Goal: Transaction & Acquisition: Book appointment/travel/reservation

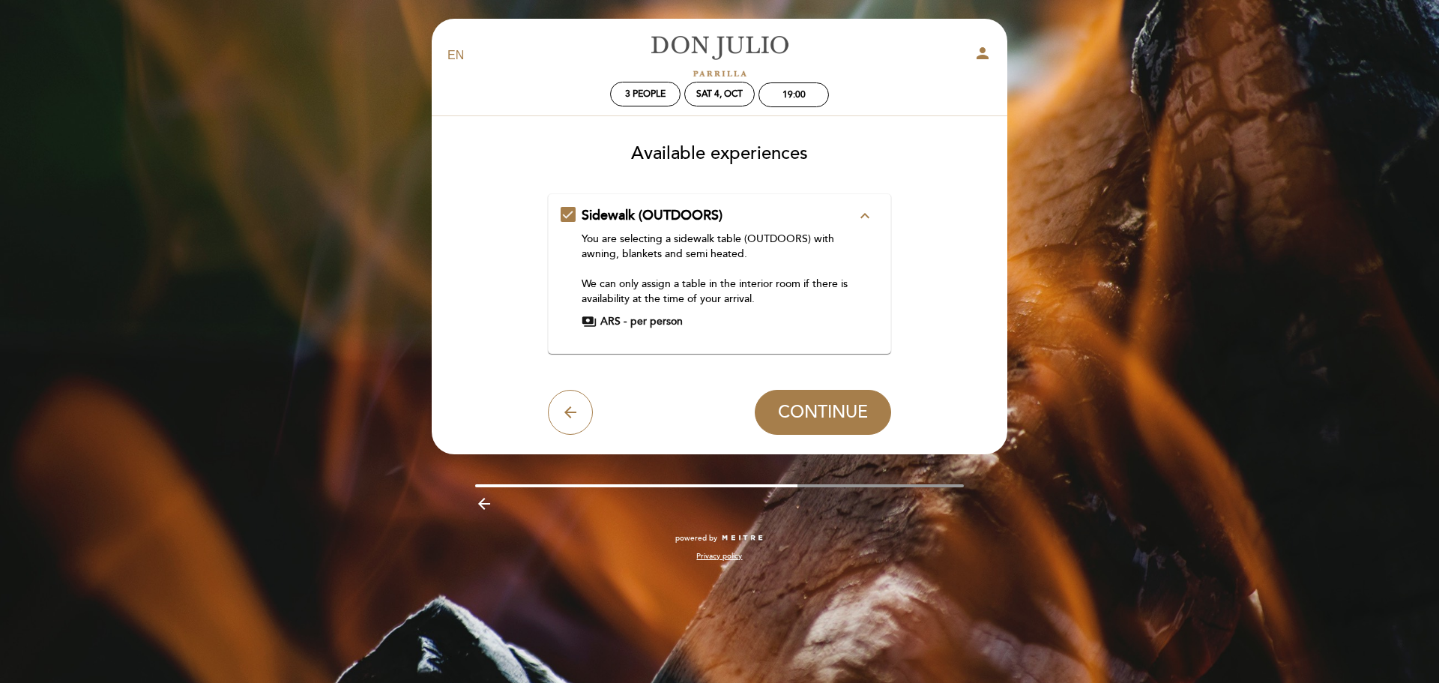
click at [865, 222] on icon "expand_less" at bounding box center [865, 216] width 18 height 18
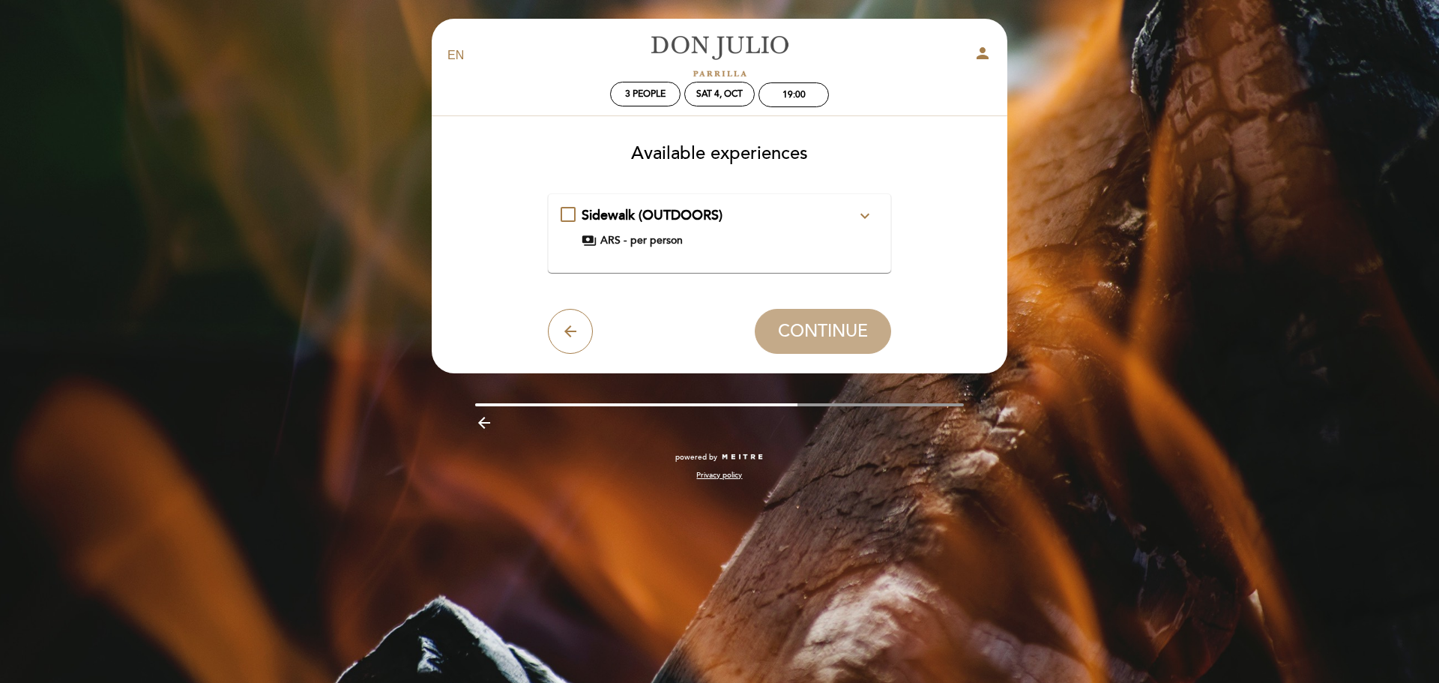
click at [866, 217] on icon "expand_more" at bounding box center [865, 216] width 18 height 18
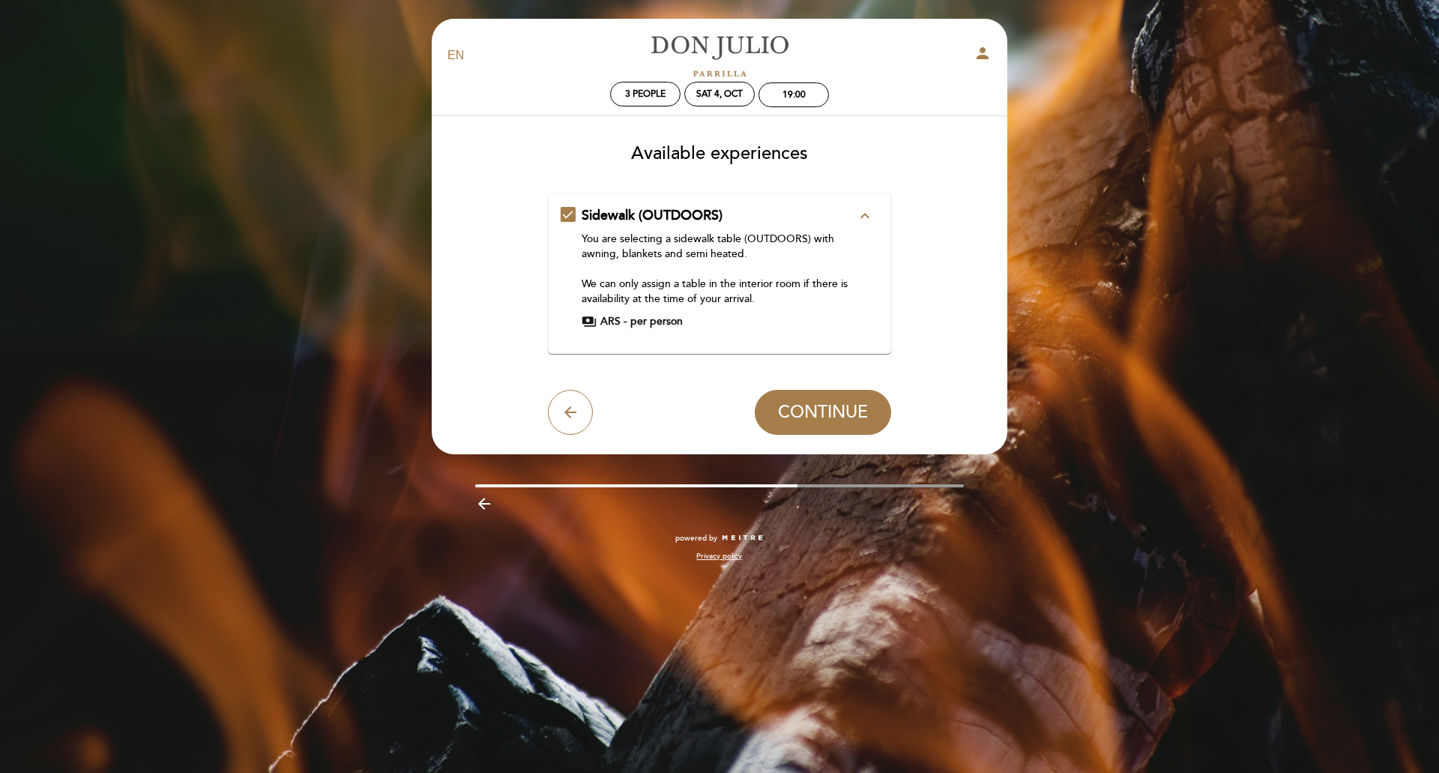
click at [868, 217] on icon "expand_less" at bounding box center [865, 216] width 18 height 18
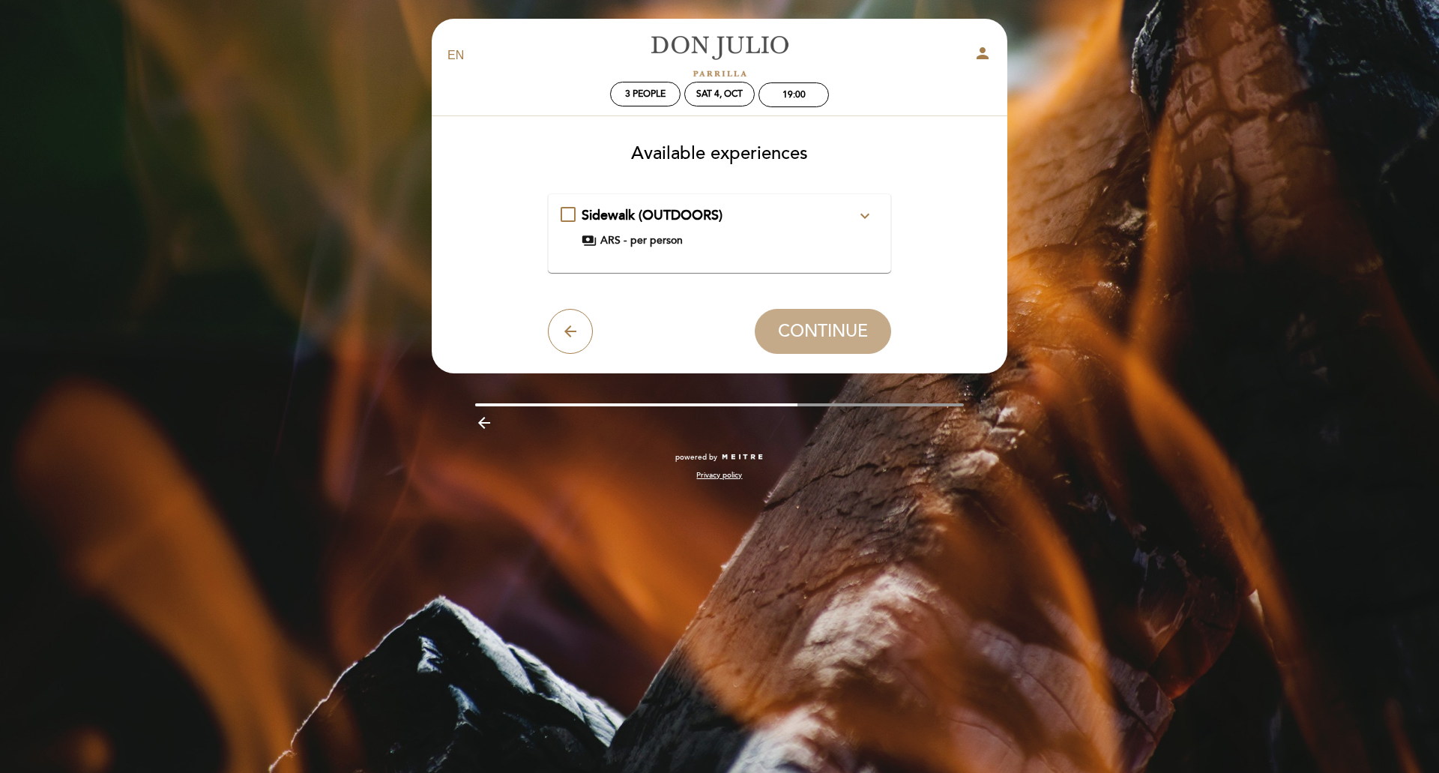
click at [571, 216] on div "Sidewalk (OUTDOORS) expand_more You are selecting a sidewalk table (OUTDOORS) w…" at bounding box center [720, 227] width 319 height 42
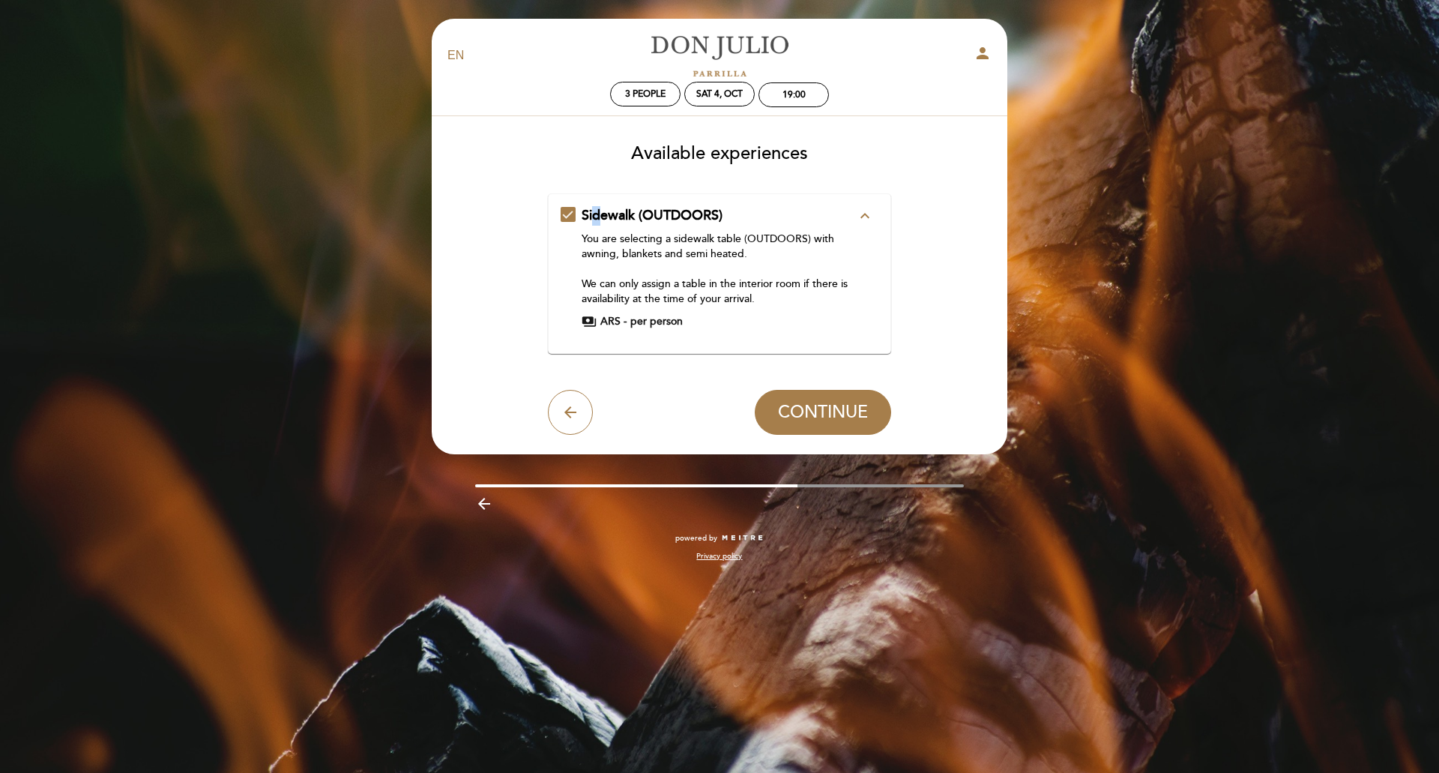
click at [597, 222] on span "Sidewalk (OUTDOORS)" at bounding box center [652, 215] width 141 height 16
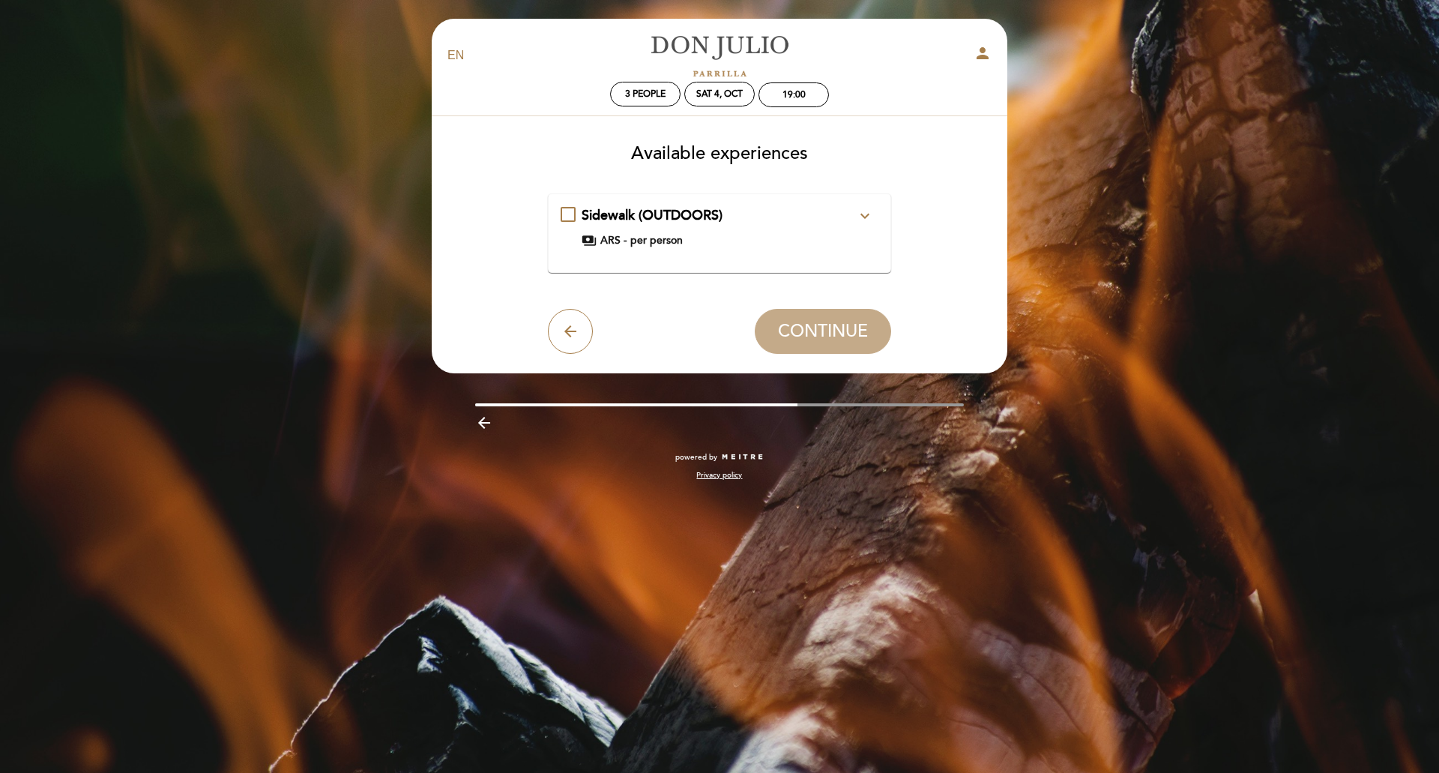
click at [873, 213] on icon "expand_more" at bounding box center [865, 216] width 18 height 18
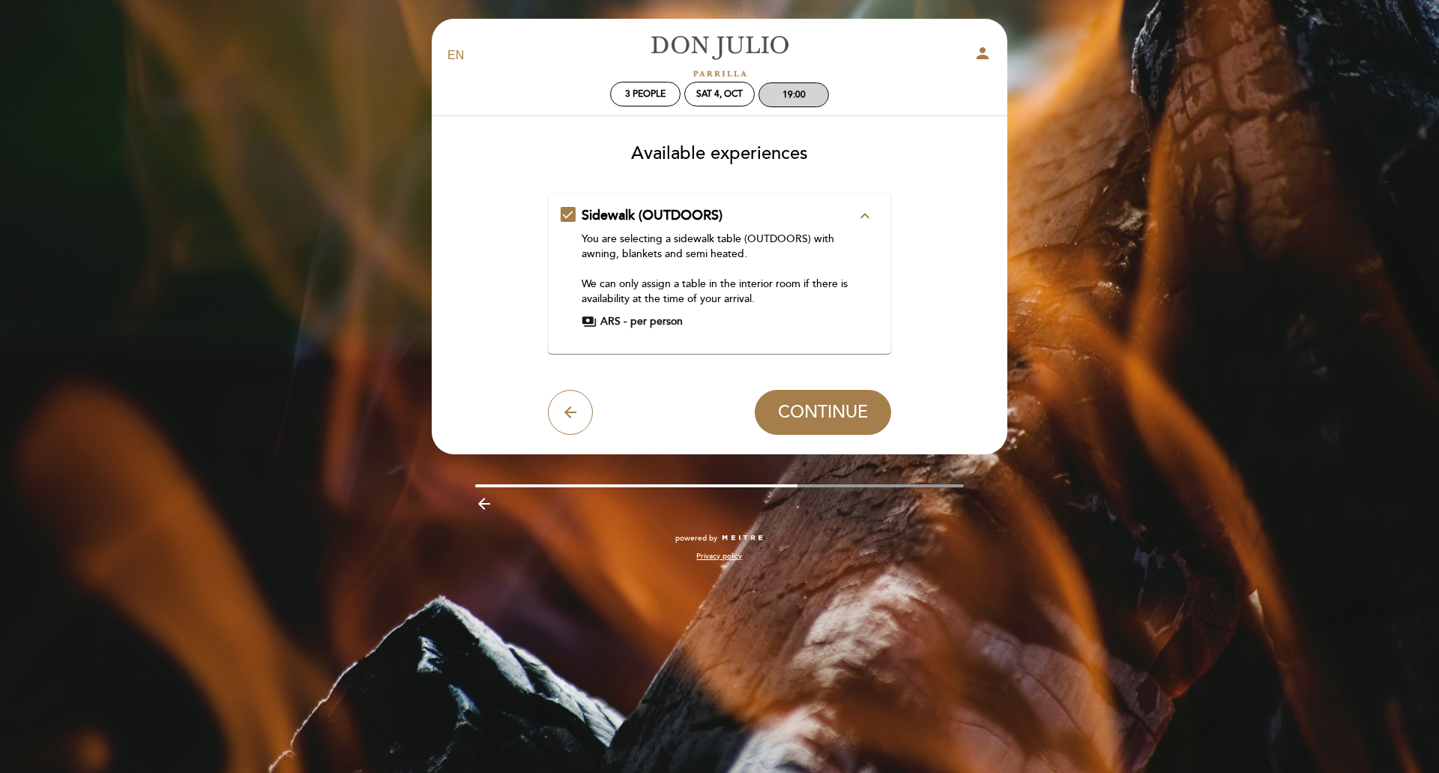
click at [794, 99] on div "19:00" at bounding box center [794, 94] width 23 height 11
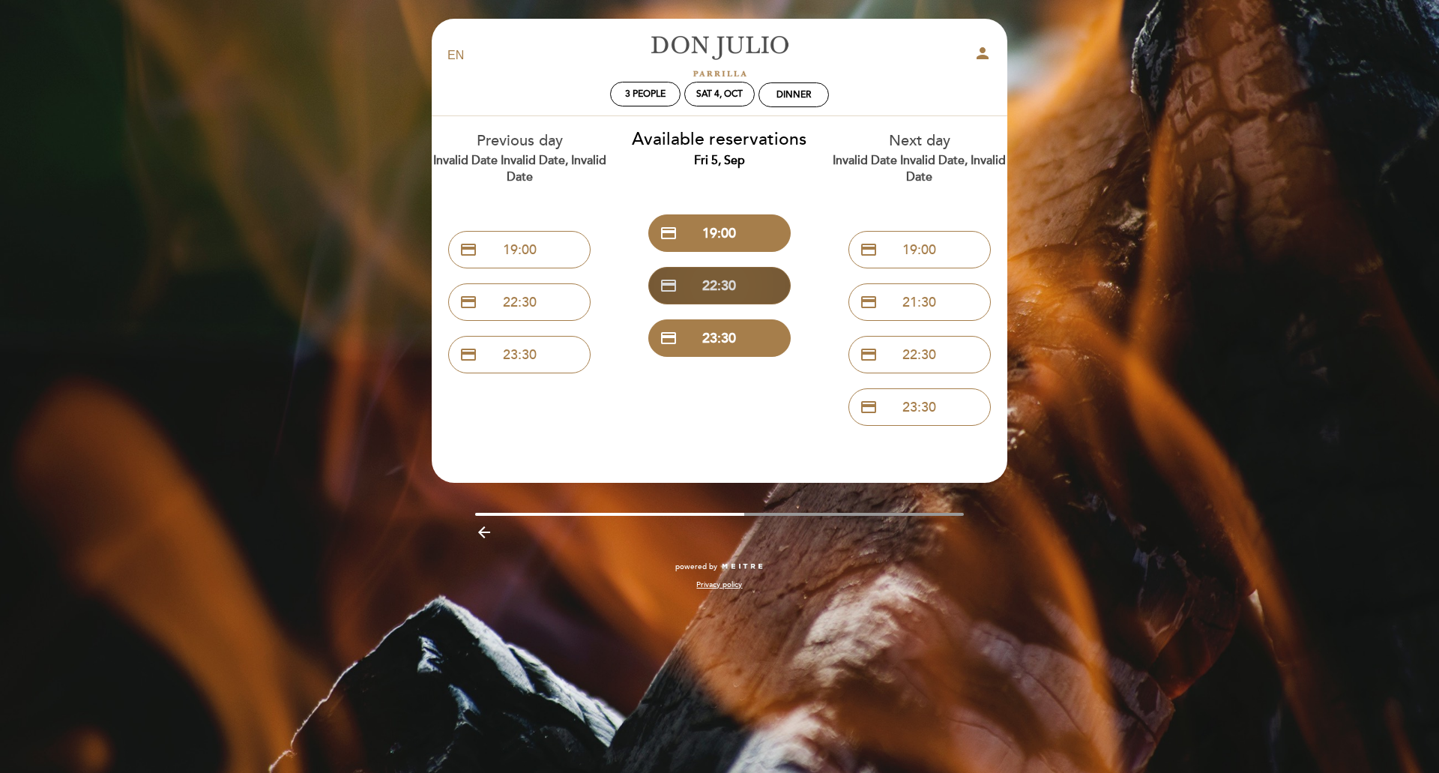
click at [729, 296] on button "credit_card 22:30" at bounding box center [719, 285] width 142 height 37
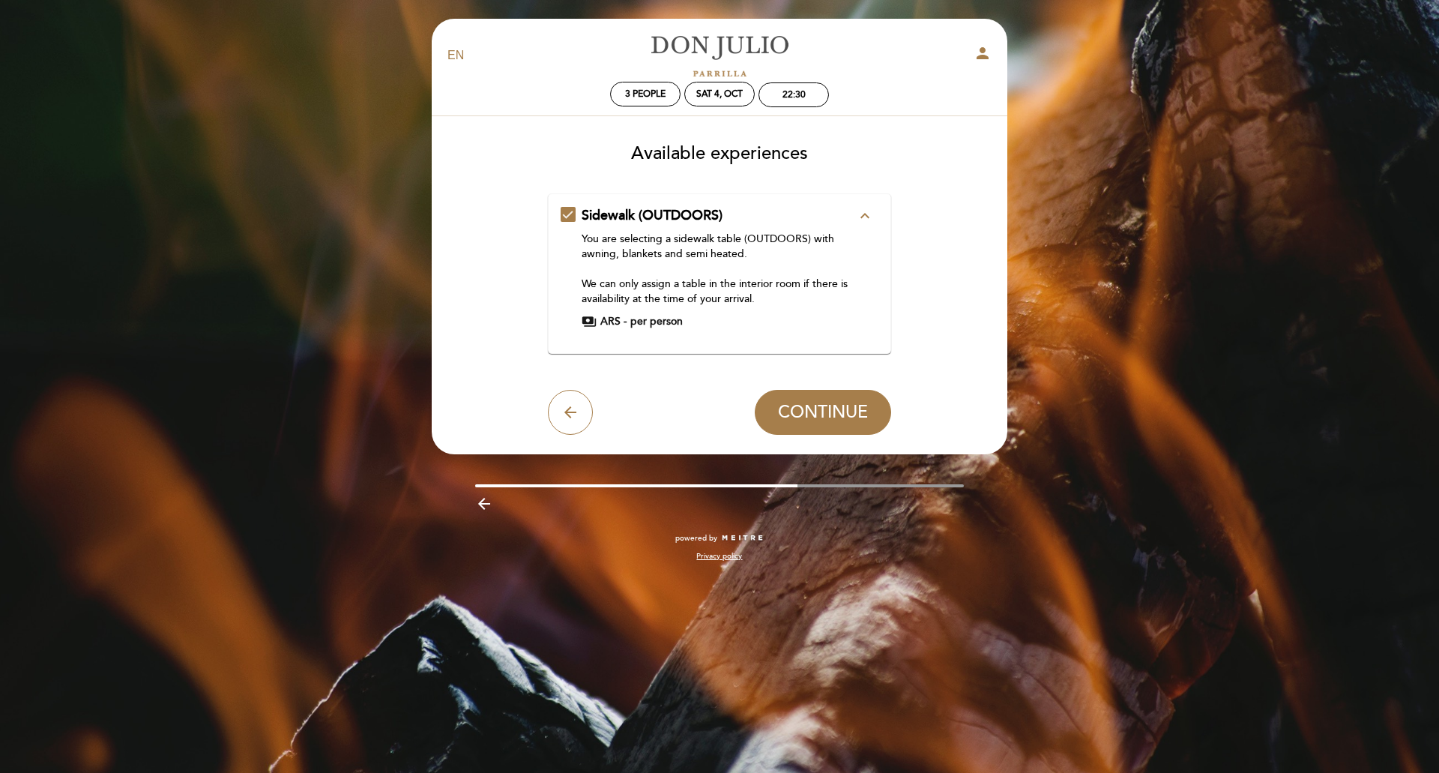
click at [870, 219] on icon "expand_less" at bounding box center [865, 216] width 18 height 18
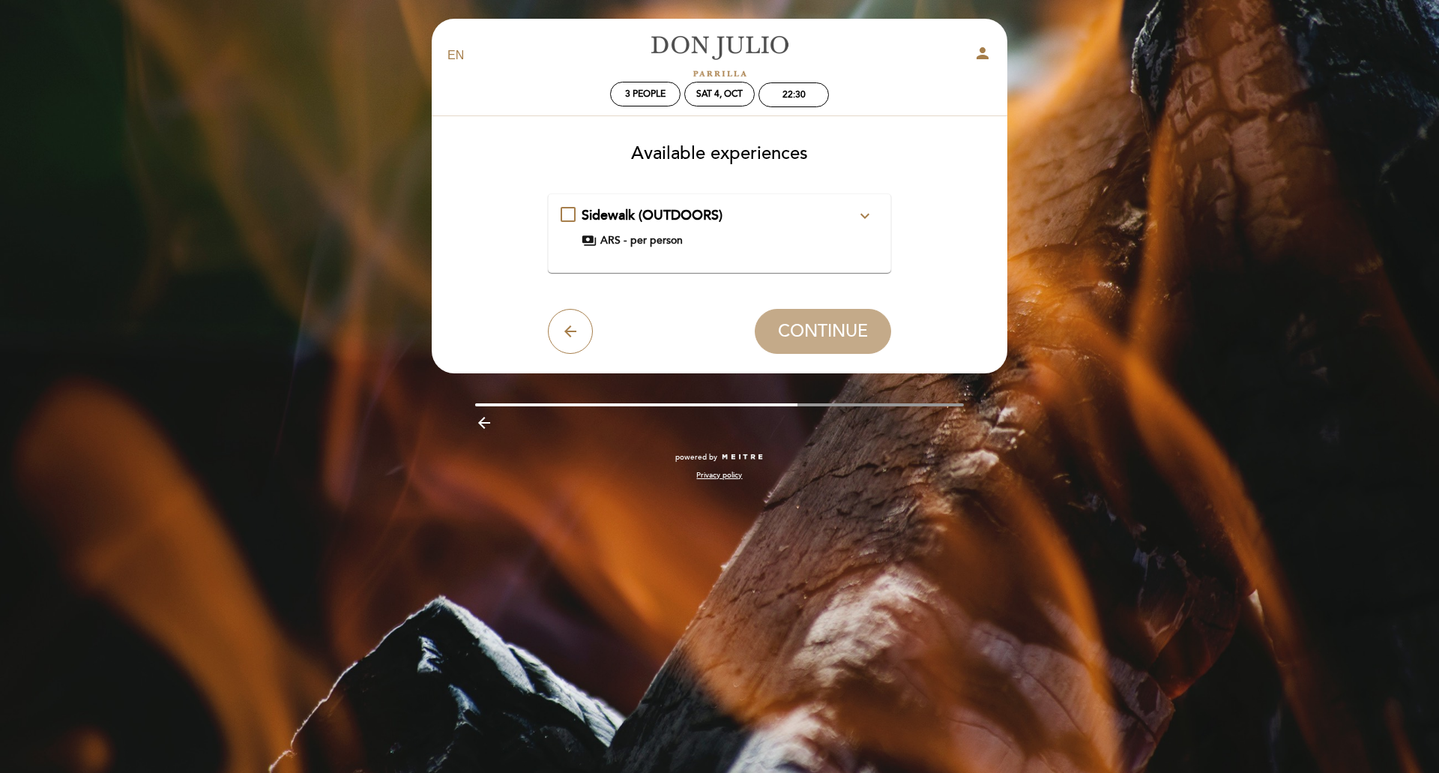
click at [870, 219] on icon "expand_more" at bounding box center [865, 216] width 18 height 18
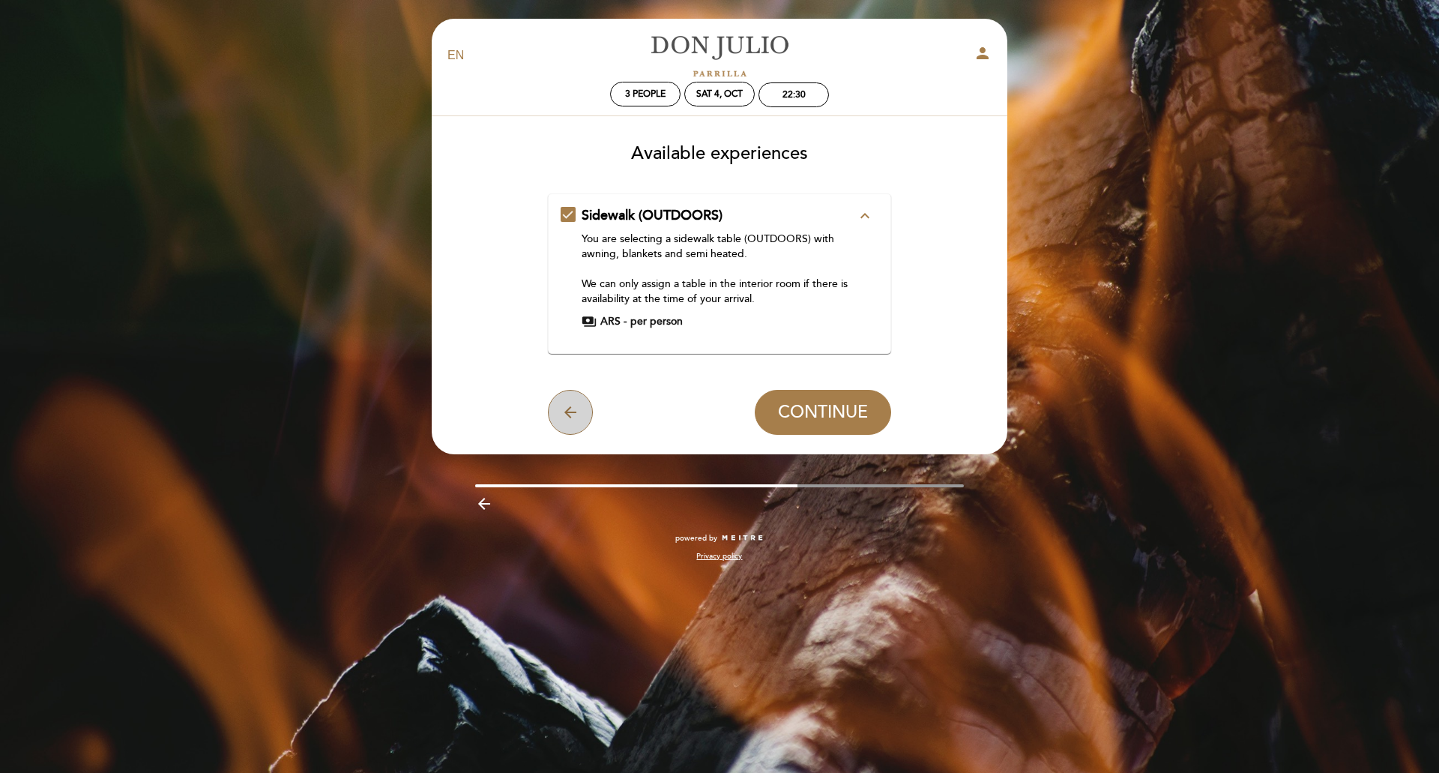
click at [566, 413] on icon "arrow_back" at bounding box center [570, 412] width 18 height 18
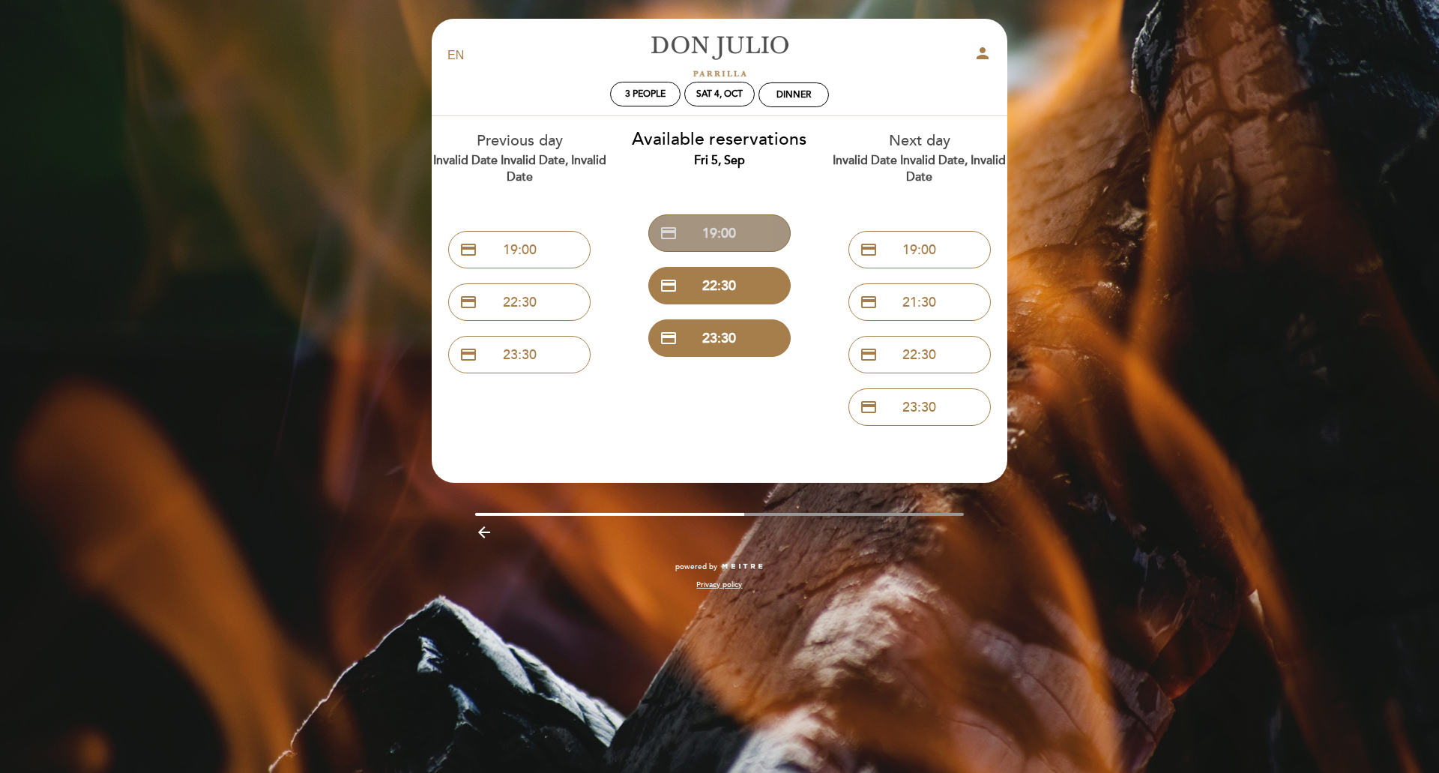
click at [720, 229] on button "credit_card 19:00" at bounding box center [719, 232] width 142 height 37
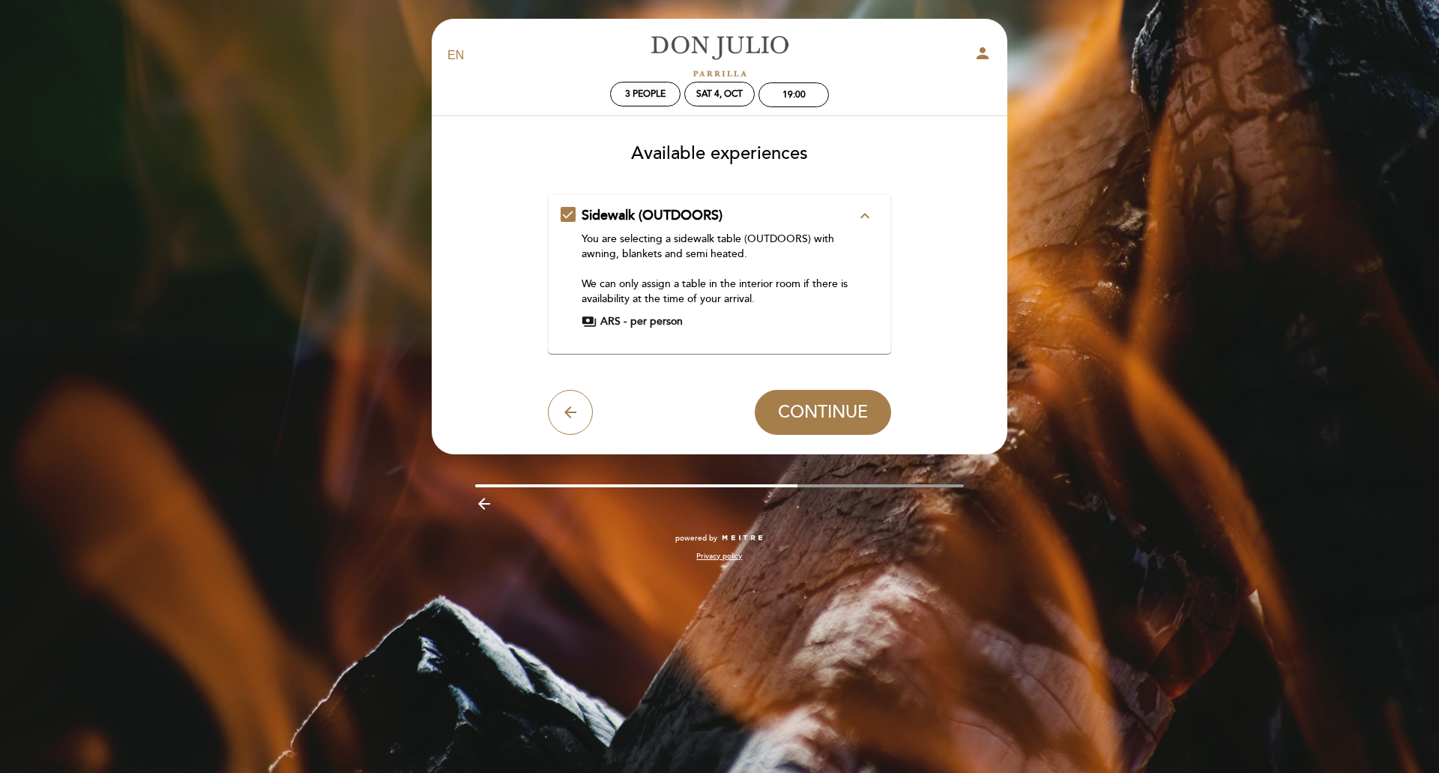
click at [858, 424] on button "CONTINUE" at bounding box center [823, 412] width 136 height 45
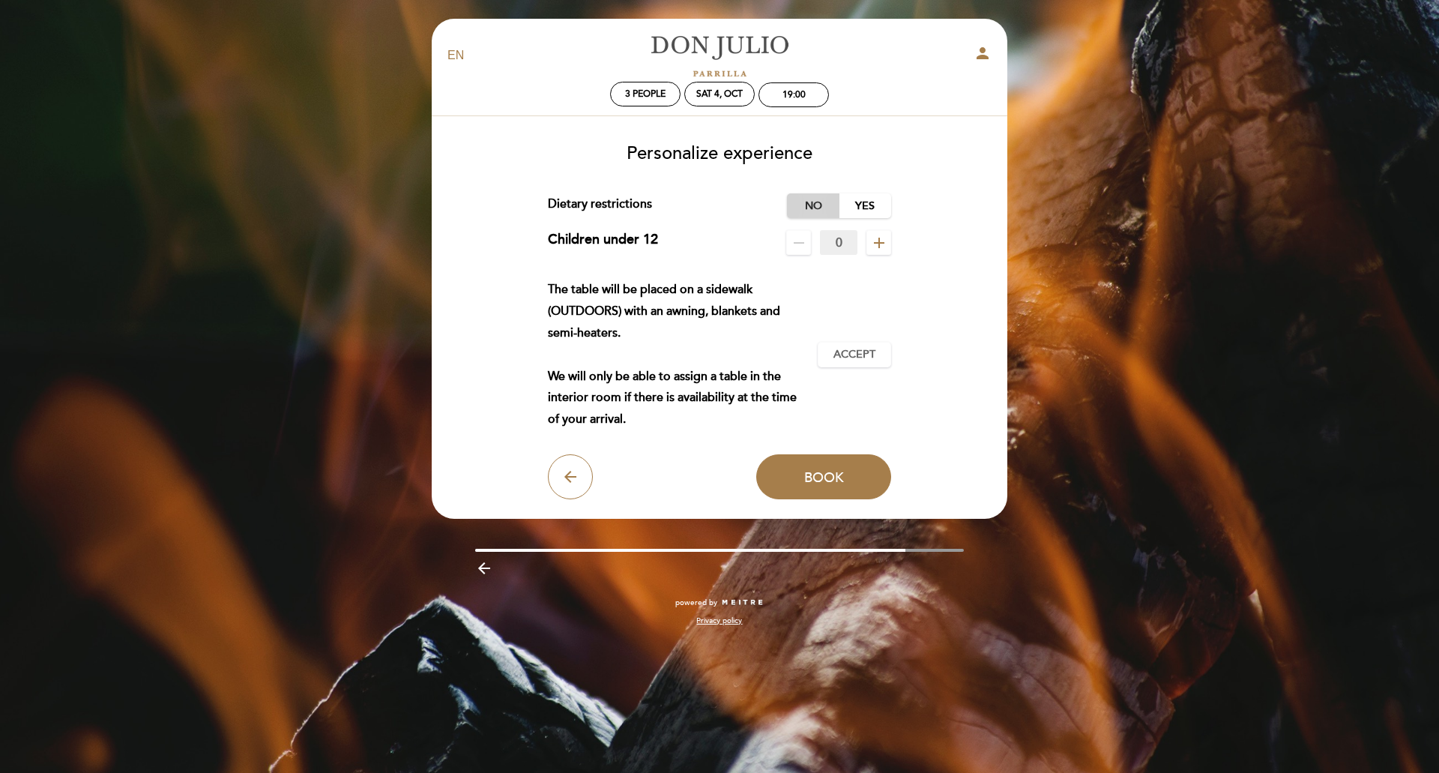
click at [826, 205] on label "No" at bounding box center [813, 205] width 52 height 25
click at [845, 361] on span "Accept" at bounding box center [855, 355] width 42 height 16
click at [822, 477] on span "Book" at bounding box center [824, 477] width 40 height 16
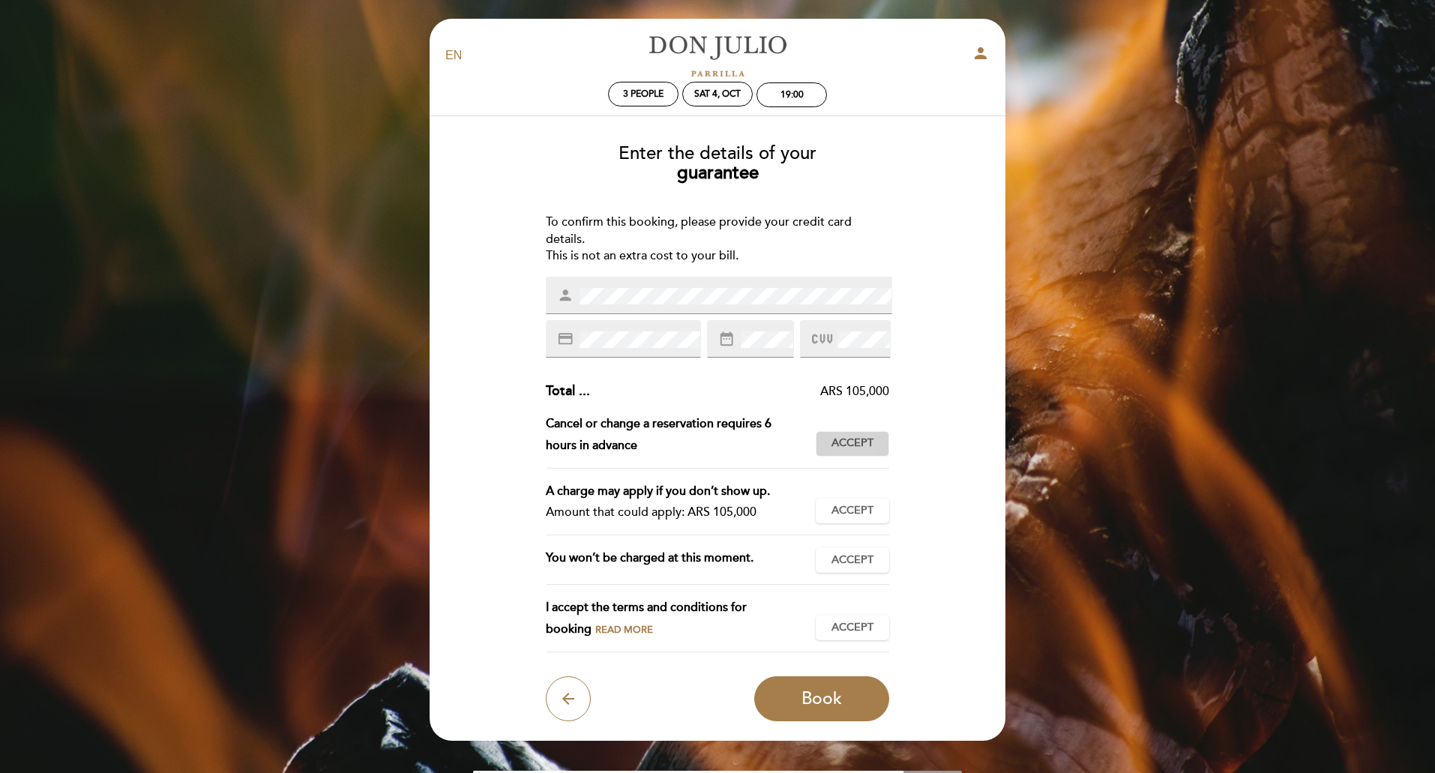
click at [848, 442] on span "Accept" at bounding box center [852, 444] width 42 height 16
click at [840, 512] on span "Accept" at bounding box center [852, 511] width 42 height 16
click at [856, 565] on span "Accept" at bounding box center [852, 560] width 42 height 16
click at [843, 616] on button "Accept Accepted" at bounding box center [852, 627] width 73 height 25
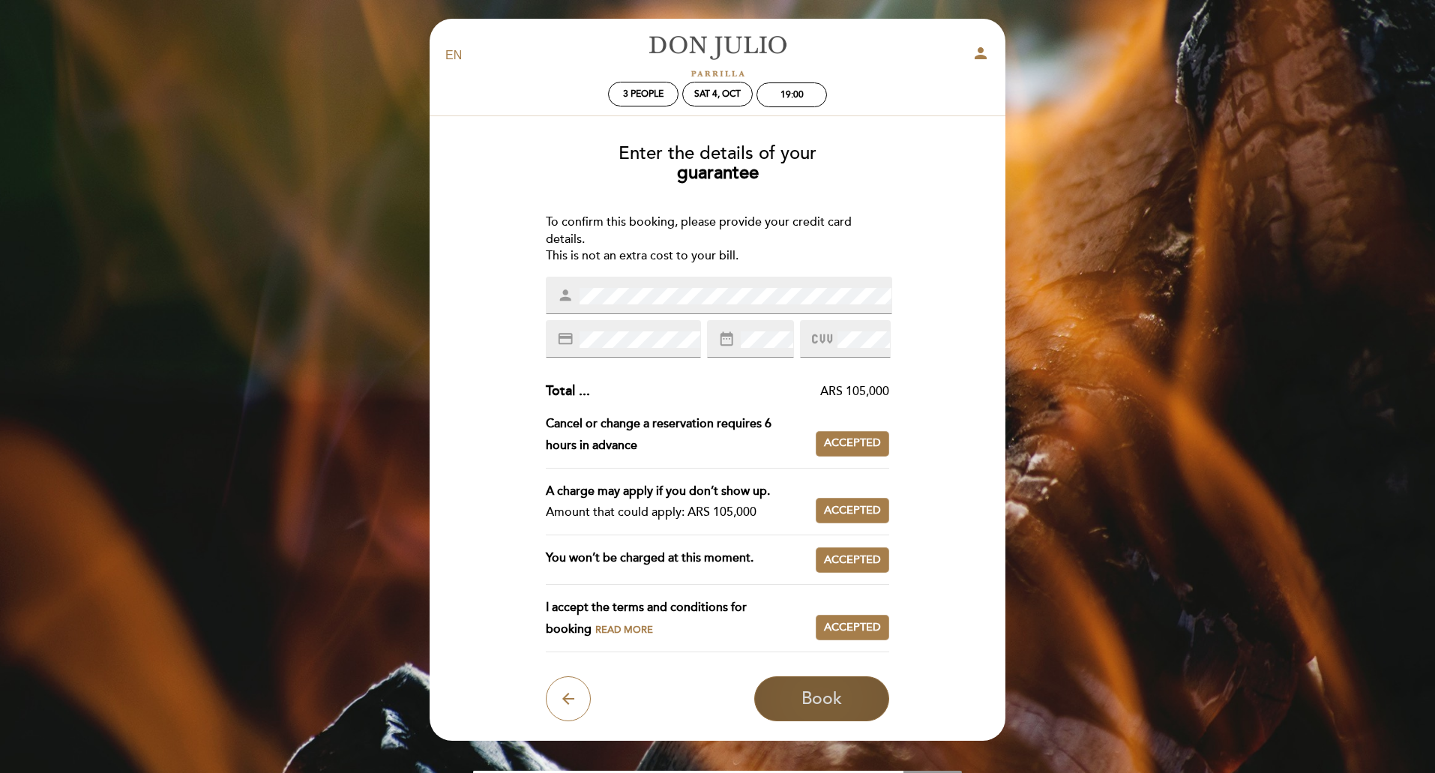
click at [828, 682] on span "Book" at bounding box center [821, 698] width 40 height 21
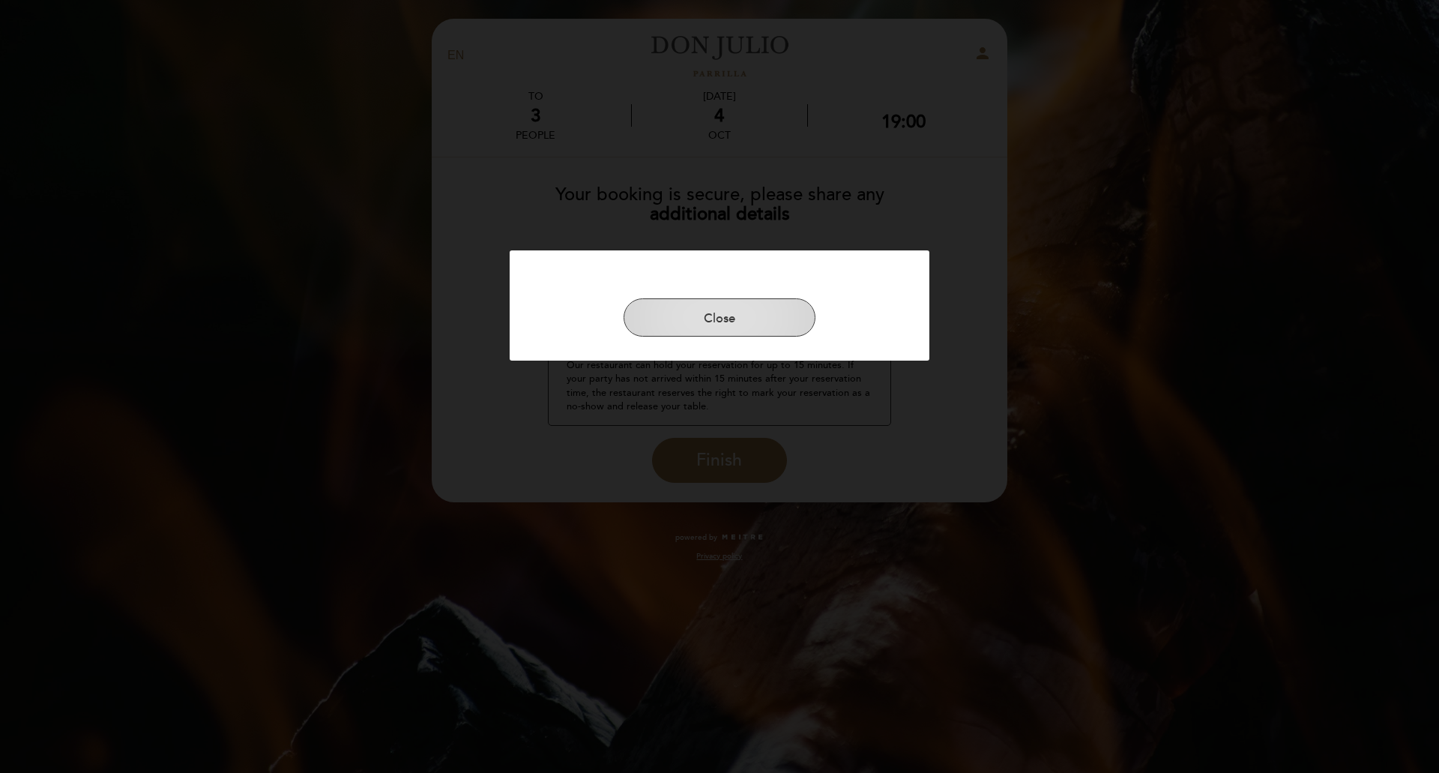
click at [716, 316] on button "Close" at bounding box center [720, 317] width 192 height 39
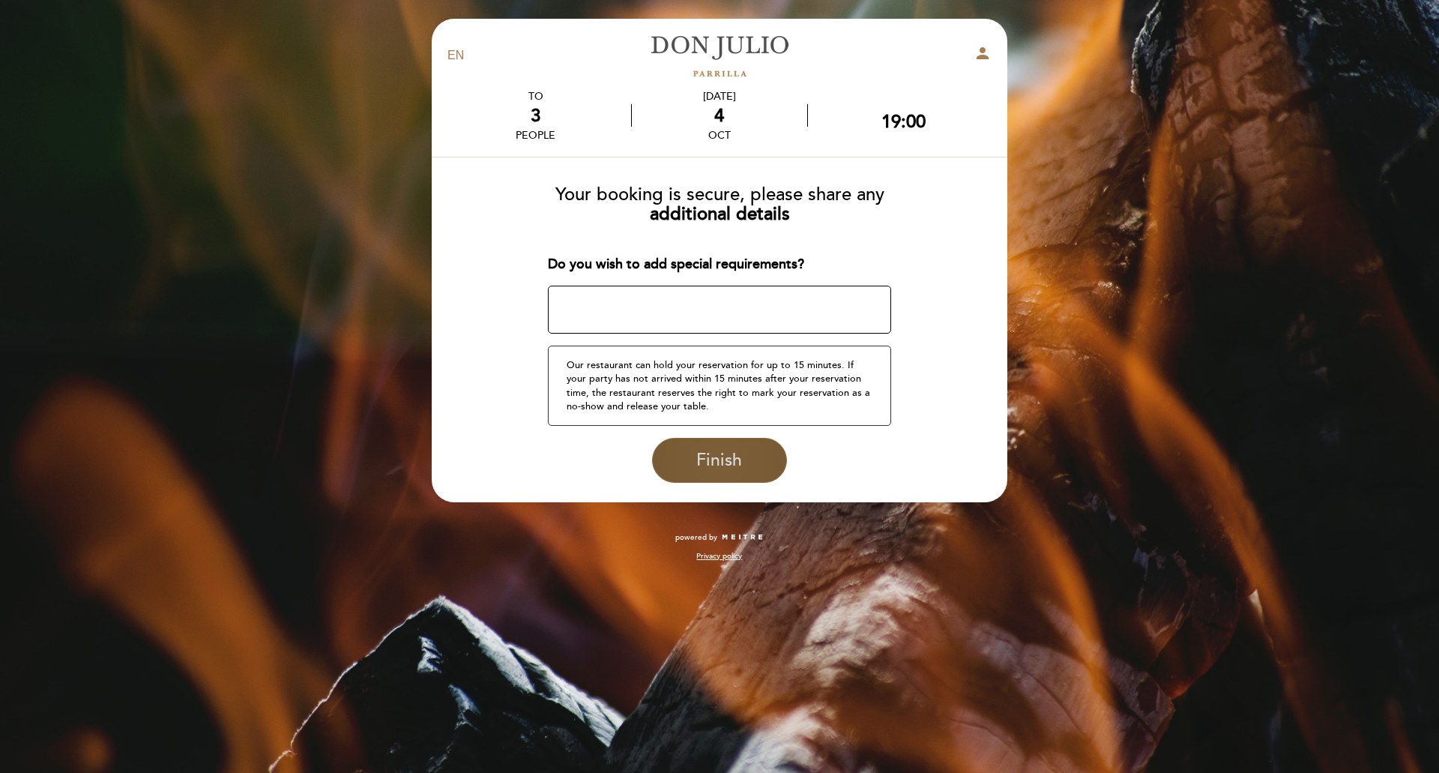
click at [720, 471] on span "Finish" at bounding box center [719, 460] width 46 height 21
